Goal: Download file/media: Download file/media

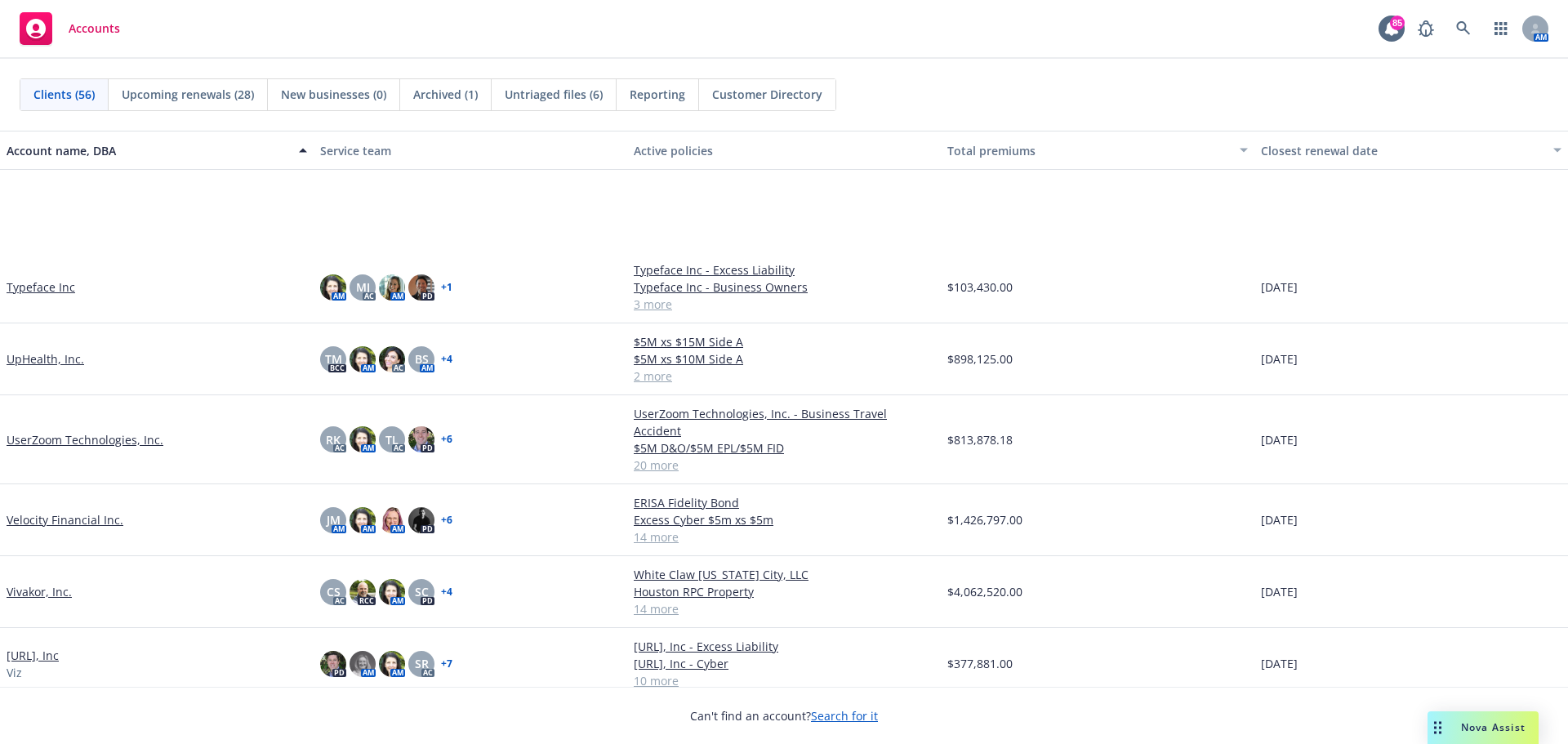
scroll to position [3021, 0]
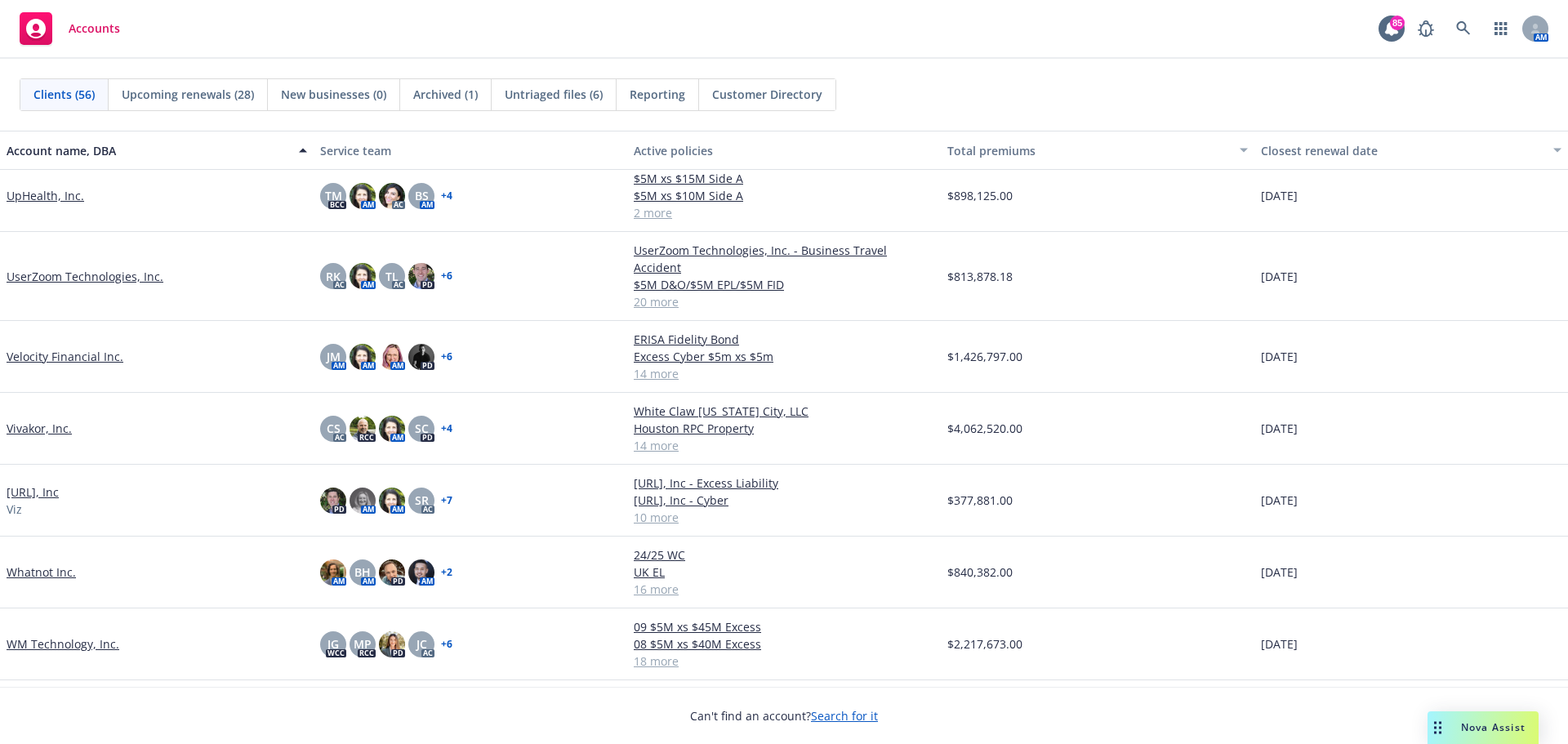
click at [64, 268] on link "UserZoom Technologies, Inc." at bounding box center [84, 276] width 157 height 18
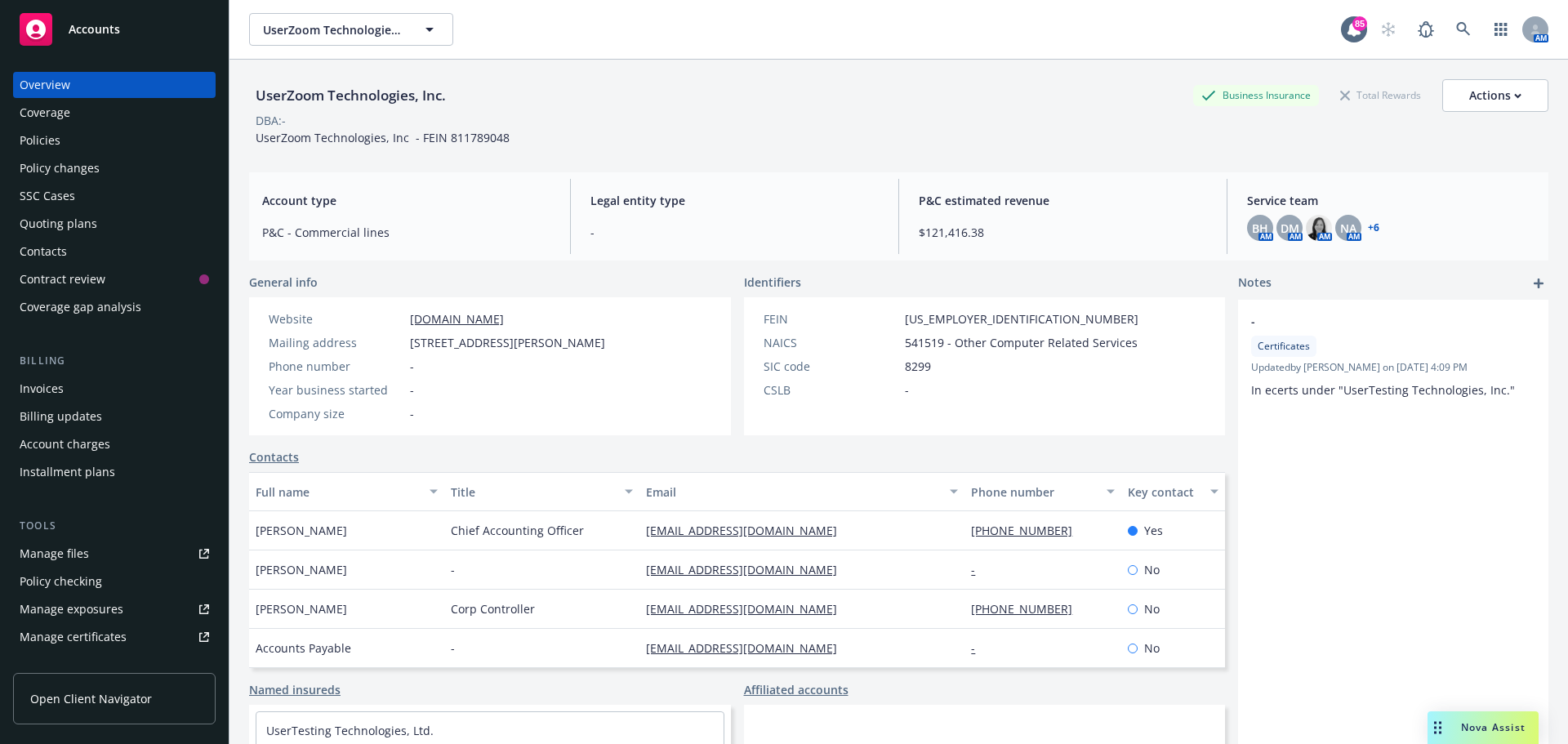
scroll to position [82, 0]
click at [73, 223] on div "Quoting plans" at bounding box center [58, 224] width 77 height 26
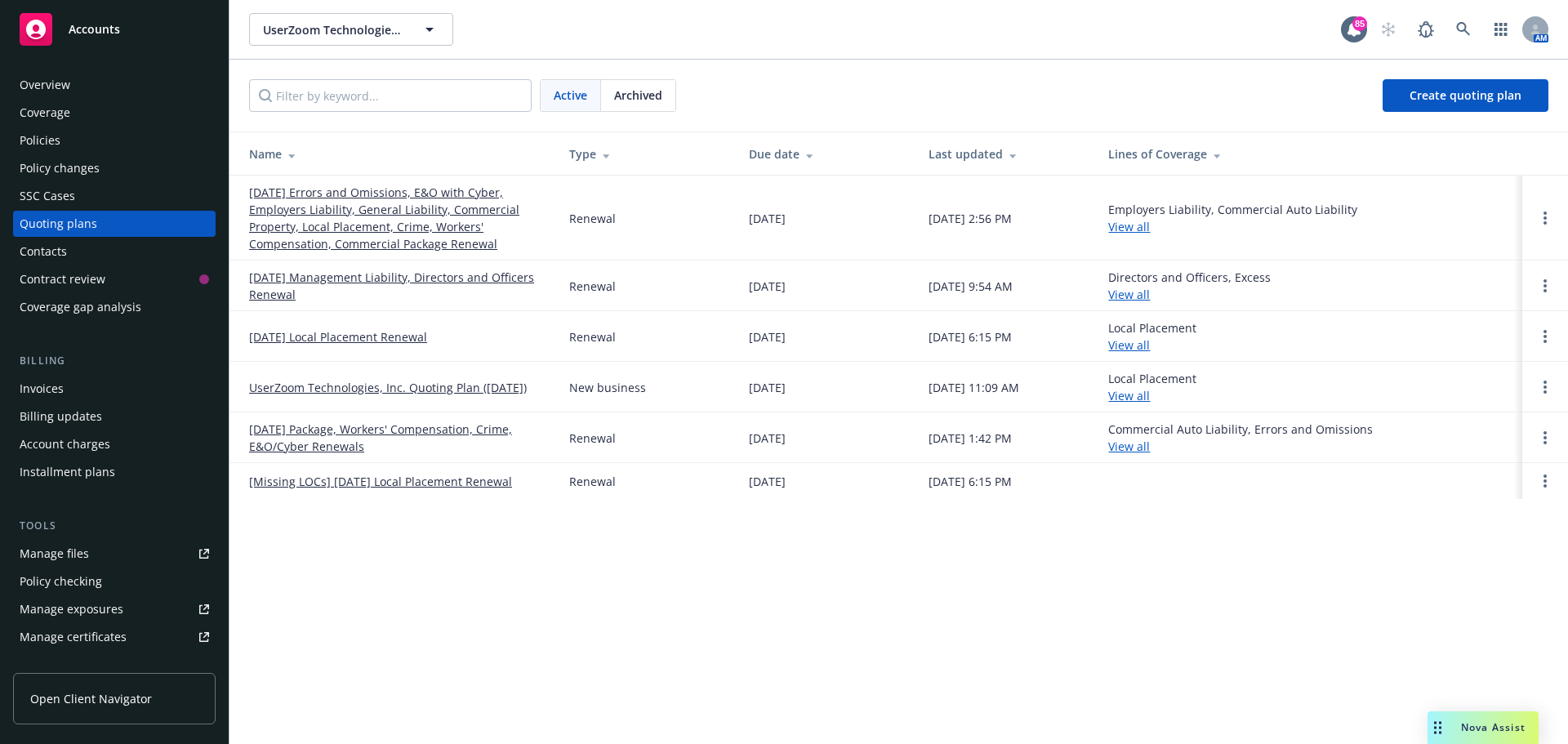
click at [427, 283] on link "[DATE] Management Liability, Directors and Officers Renewal" at bounding box center [396, 285] width 294 height 34
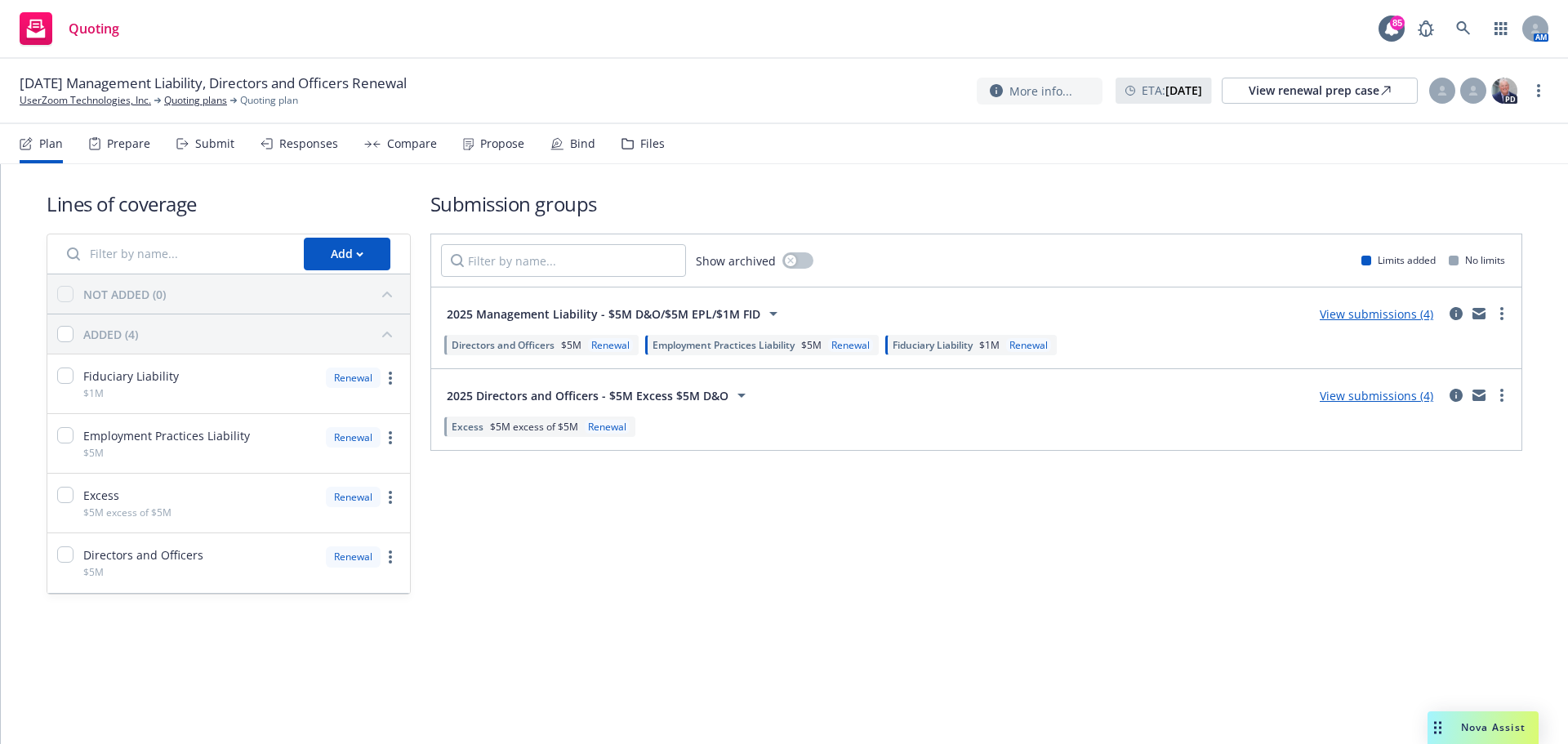
click at [1386, 316] on link "View submissions (4)" at bounding box center [1376, 314] width 113 height 16
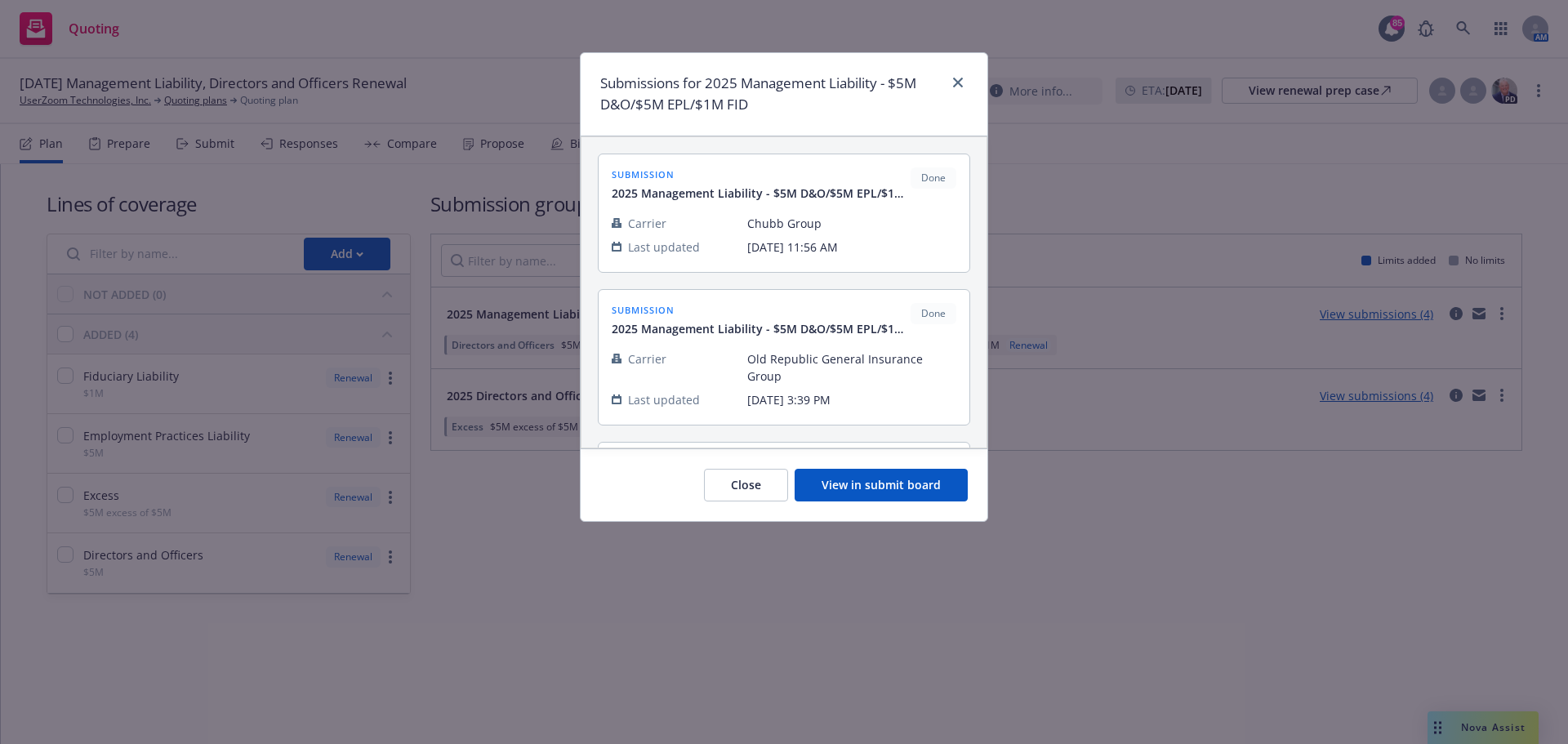
click at [853, 487] on button "View in submit board" at bounding box center [880, 484] width 173 height 32
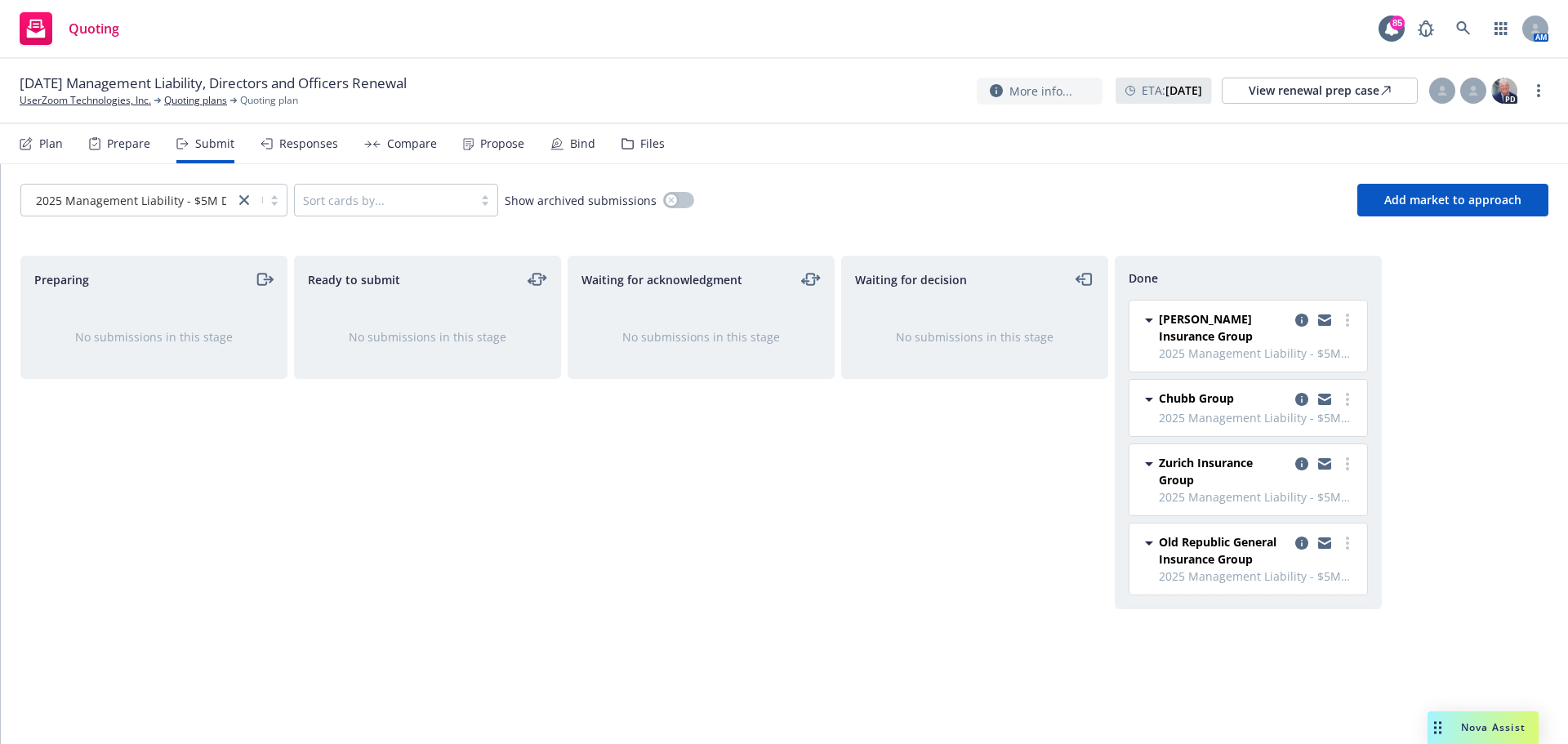
click at [287, 150] on div "Responses" at bounding box center [308, 143] width 59 height 13
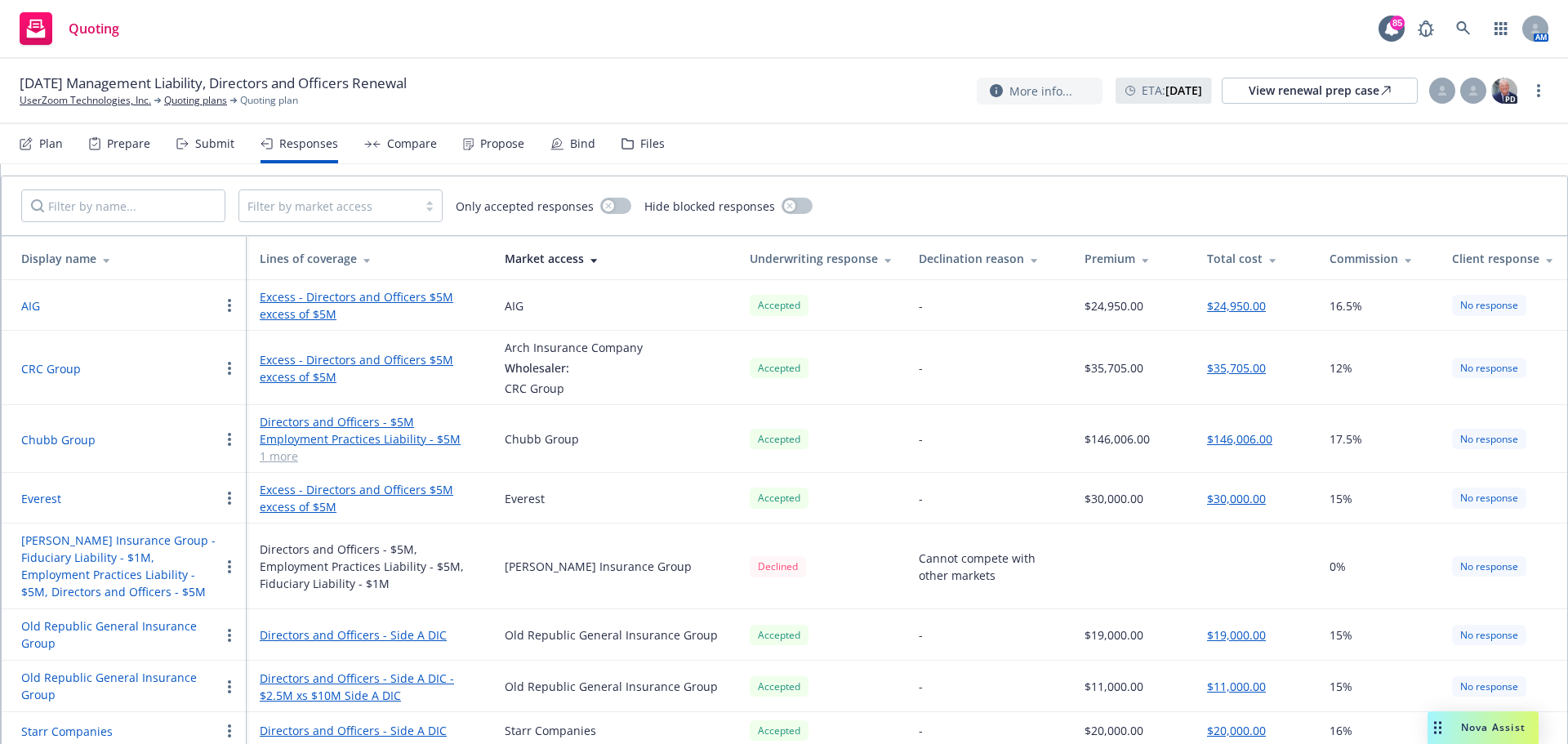
scroll to position [82, 0]
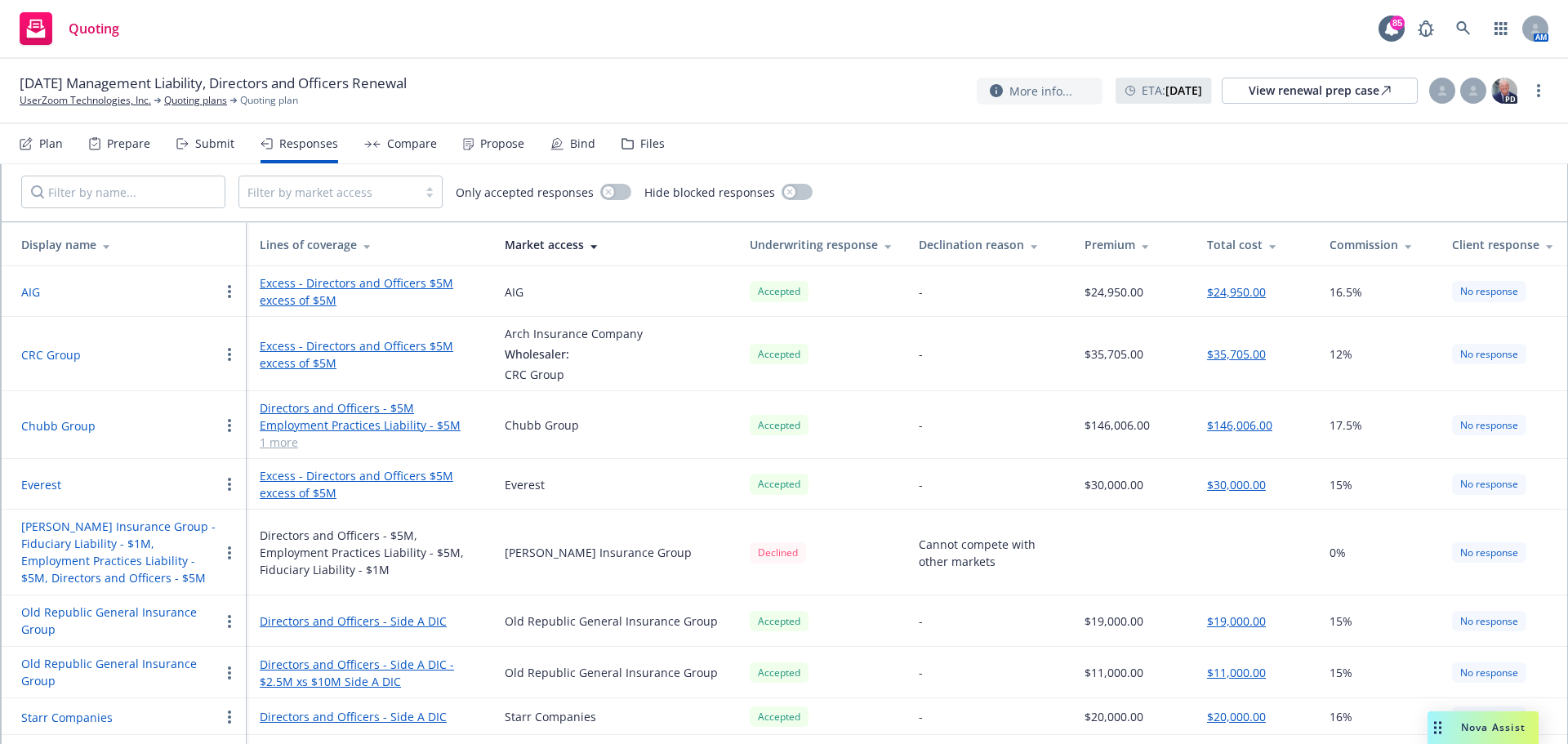
click at [352, 427] on link "Employment Practices Liability - $5M" at bounding box center [369, 426] width 218 height 18
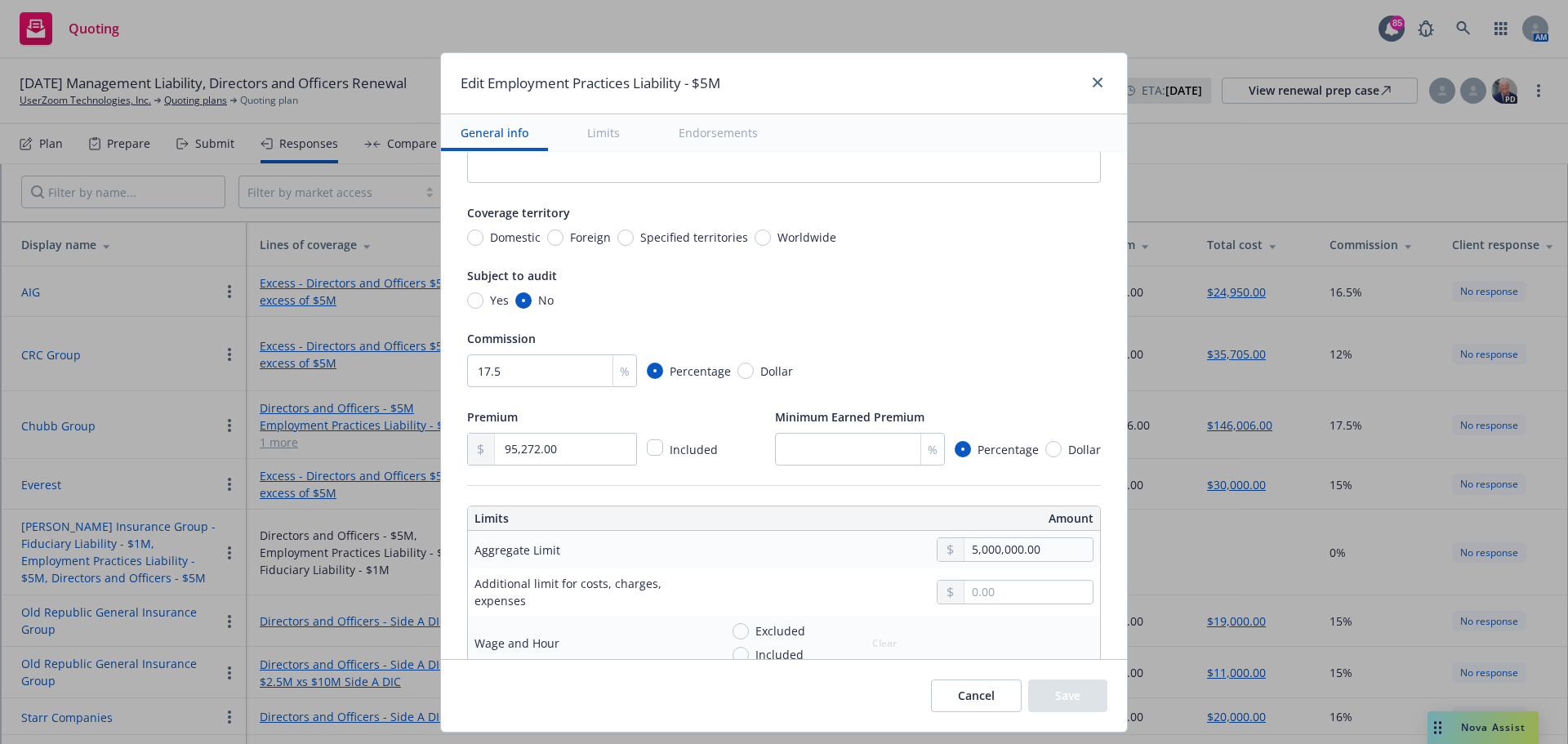
scroll to position [245, 0]
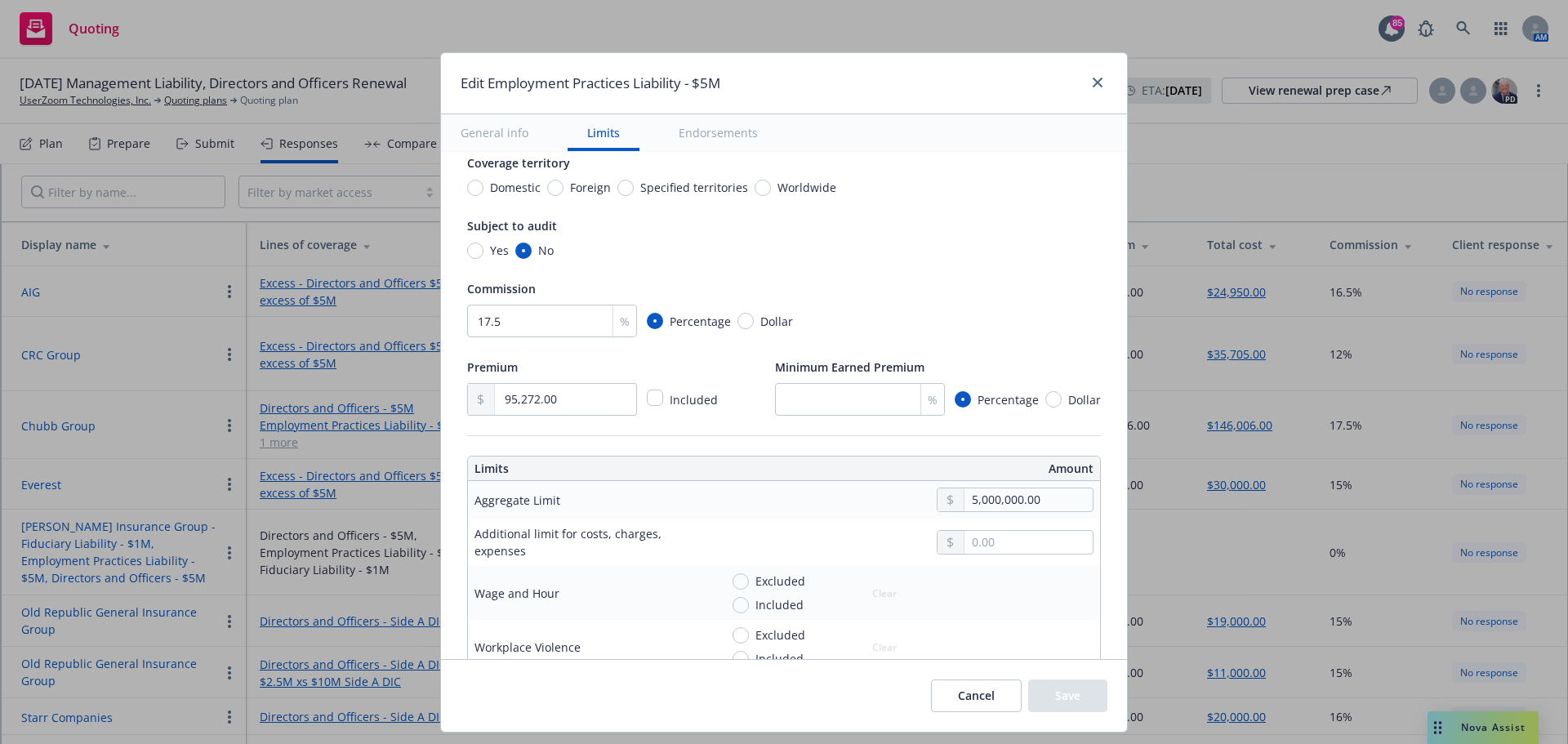
click at [695, 128] on button "Endorsements" at bounding box center [718, 132] width 118 height 37
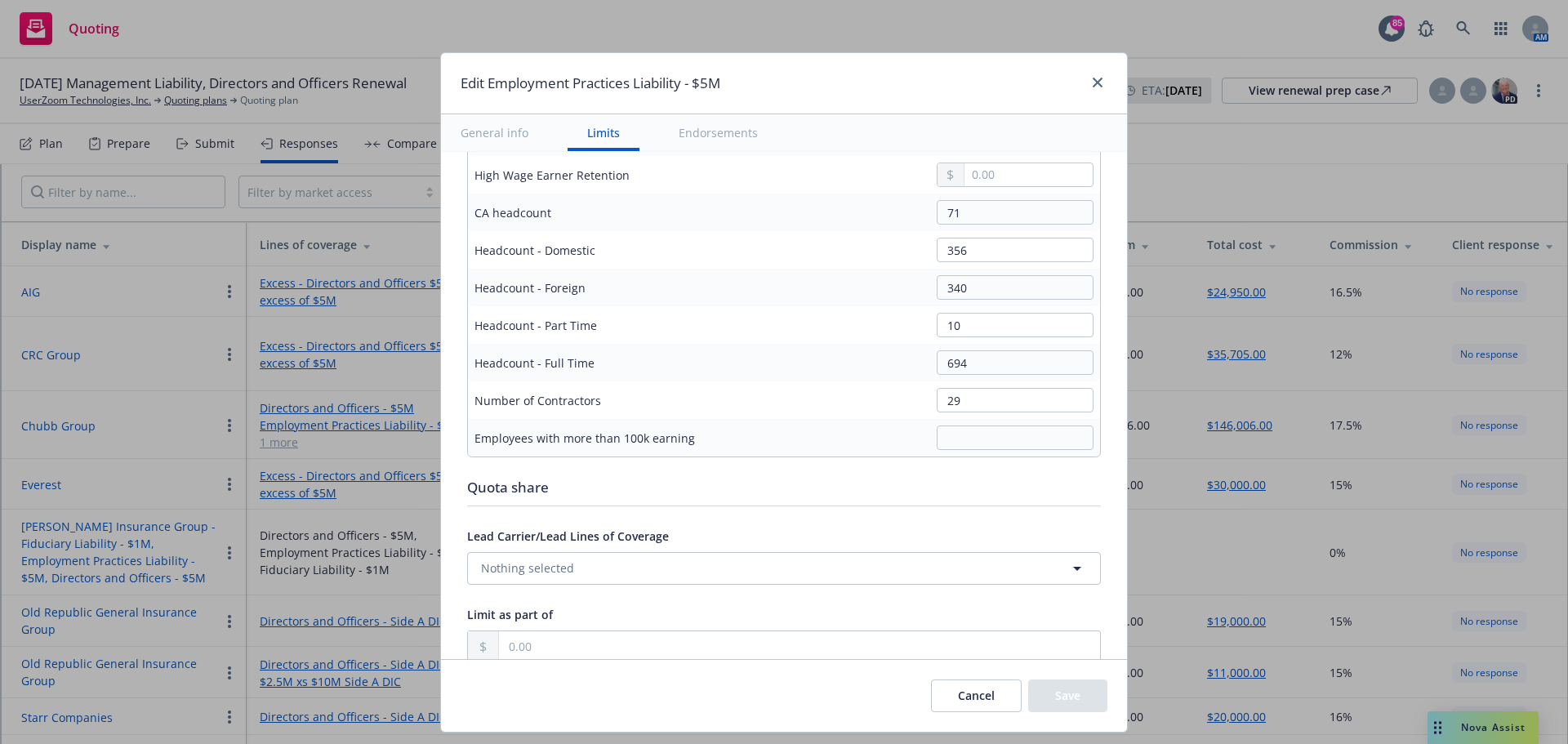
scroll to position [945, 0]
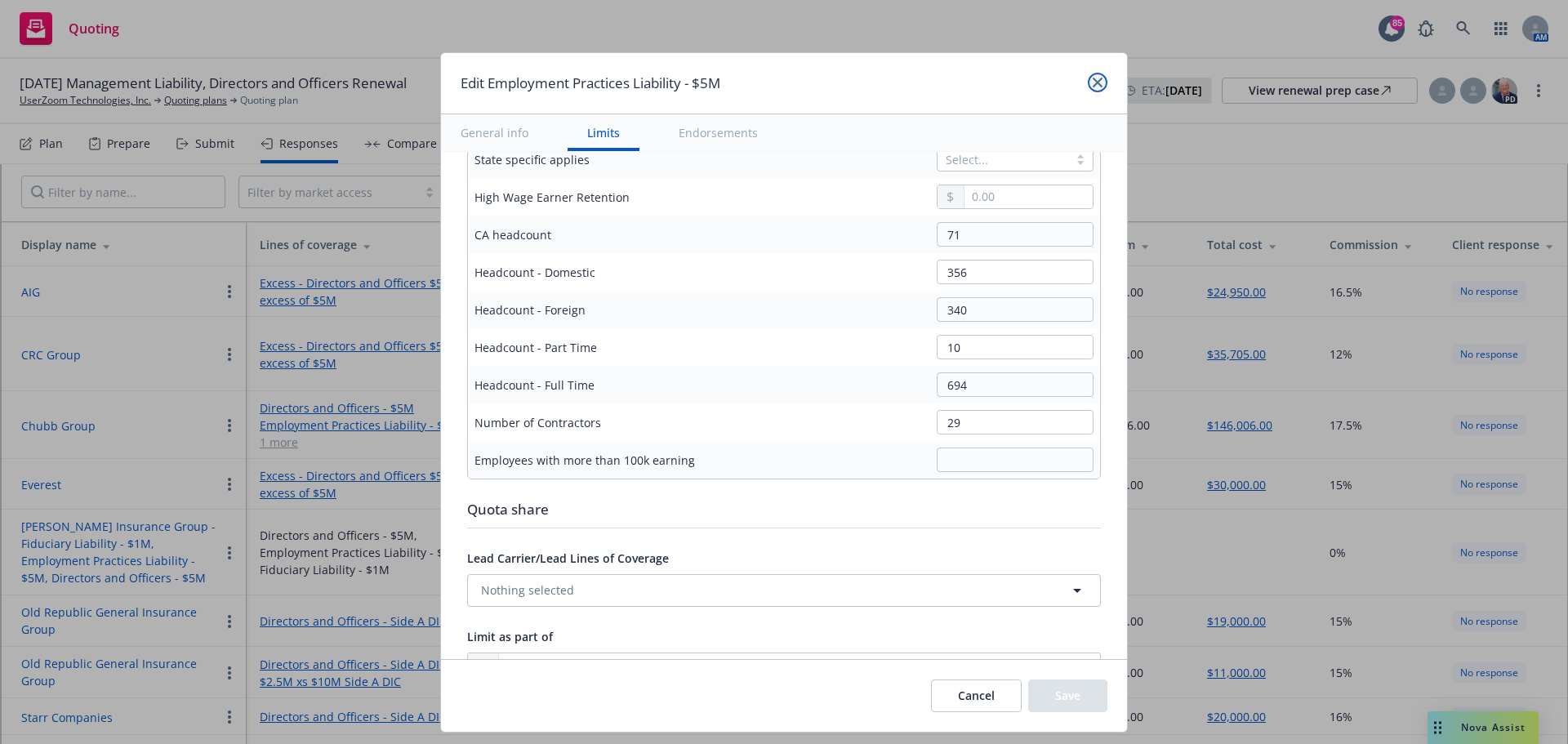
click at [1093, 76] on link "close" at bounding box center [1098, 82] width 19 height 19
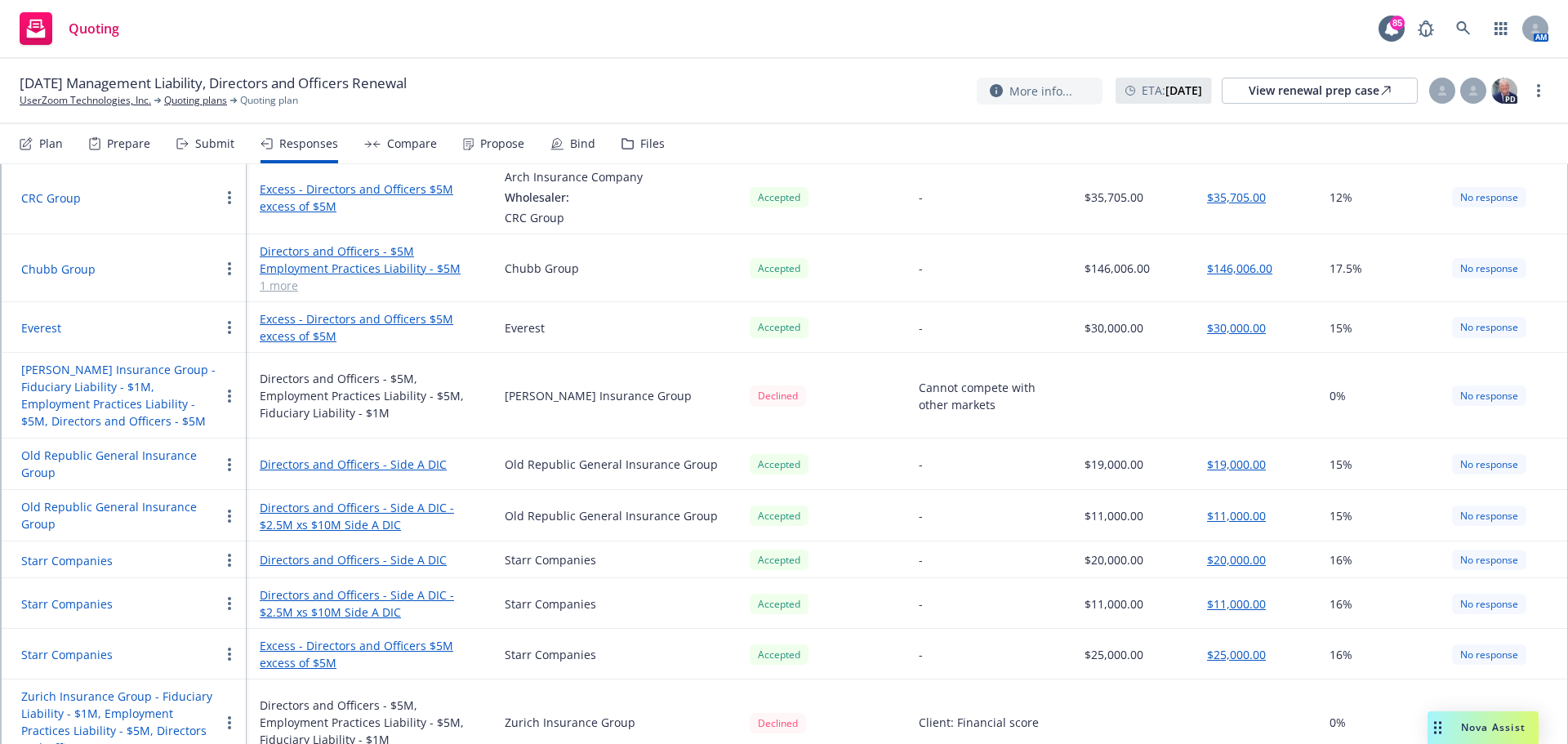
scroll to position [261, 0]
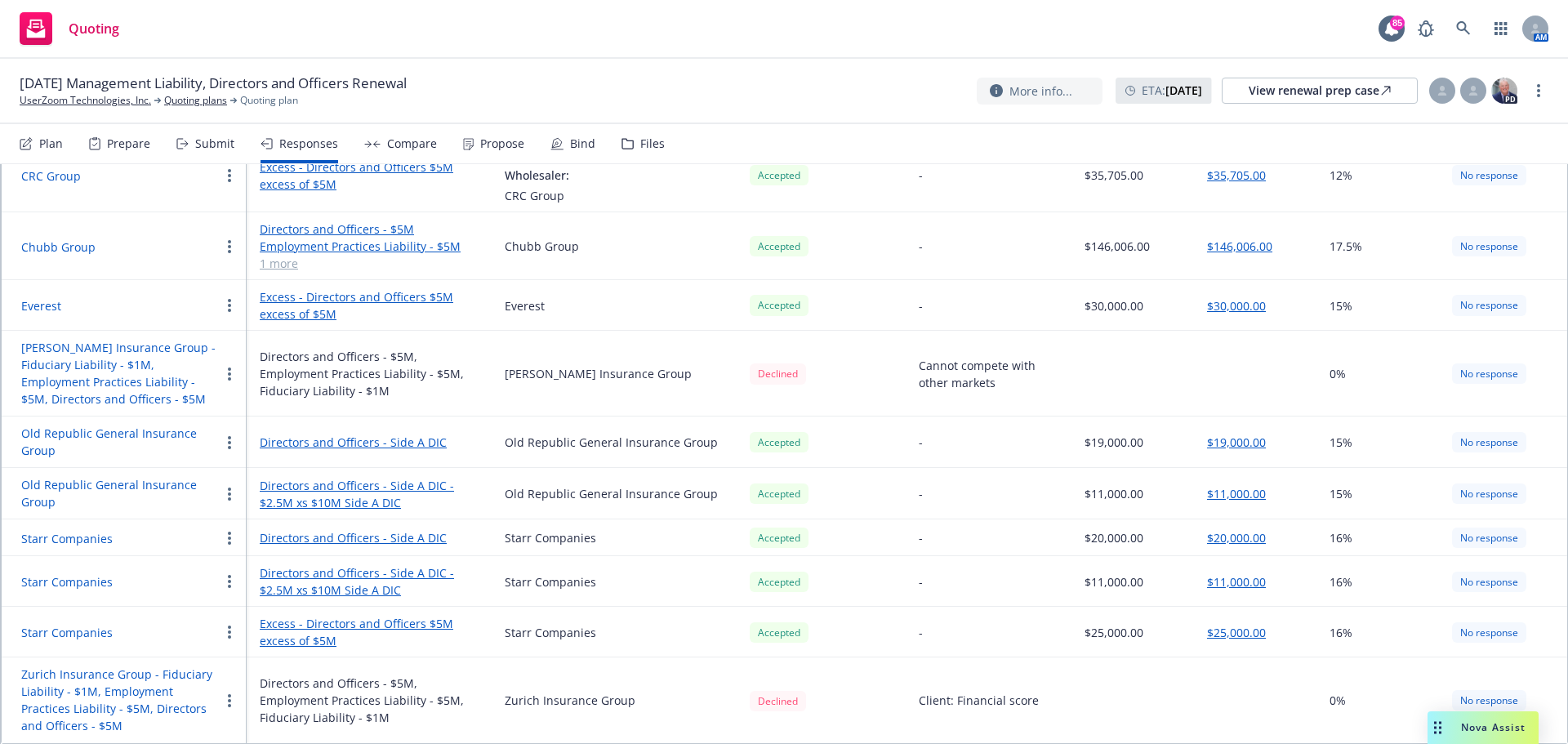
click at [82, 249] on button "Chubb Group" at bounding box center [58, 247] width 75 height 18
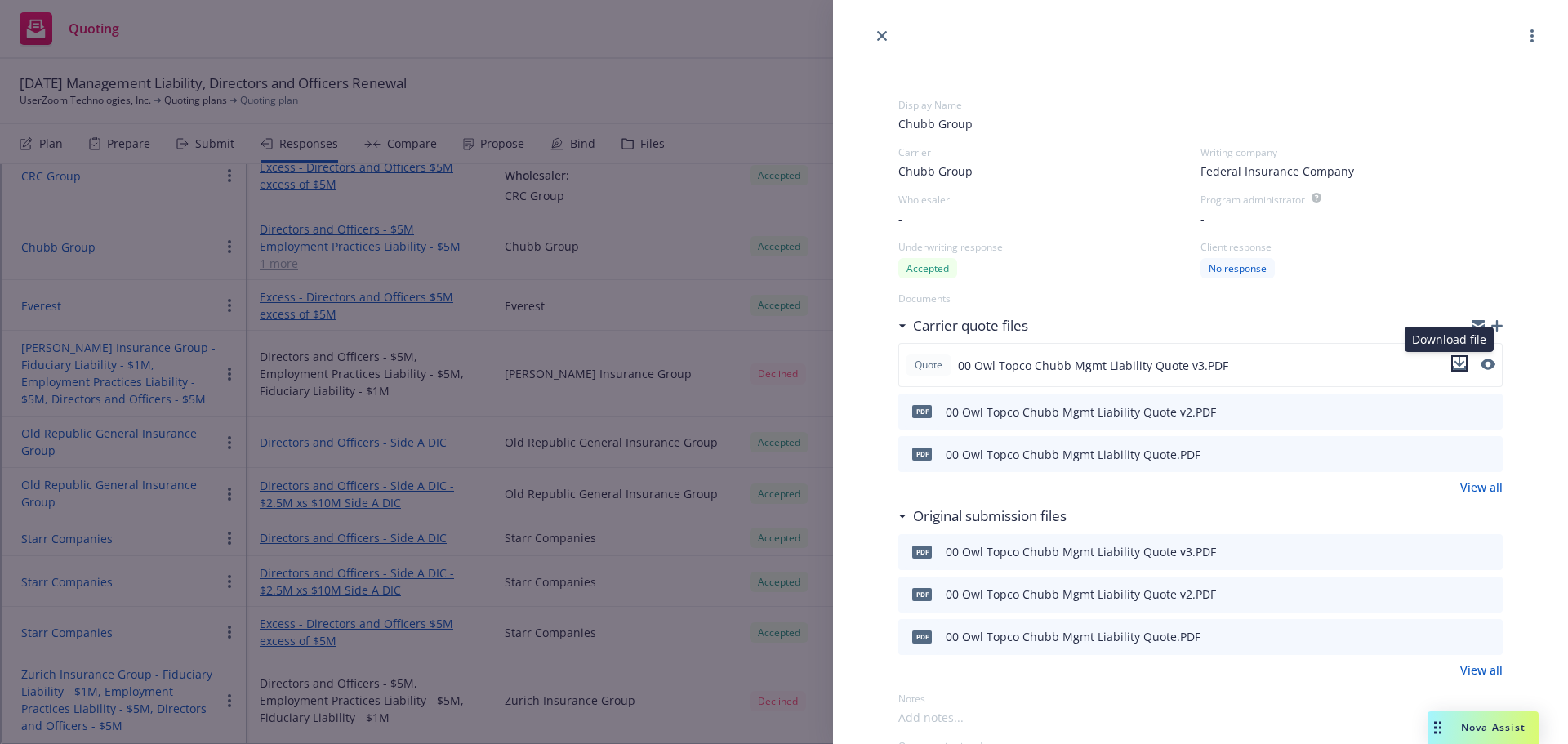
click at [1453, 369] on icon "download file" at bounding box center [1459, 368] width 13 height 4
